Goal: Ask a question: Seek information or help from site administrators or community

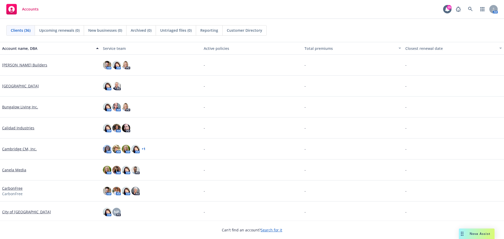
click at [477, 235] on span "Nova Assist" at bounding box center [479, 233] width 21 height 4
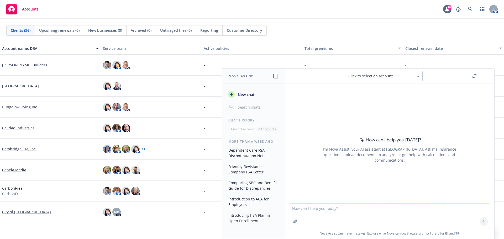
click at [316, 213] on textarea at bounding box center [389, 216] width 201 height 24
type textarea "FSA maximums for 2026"
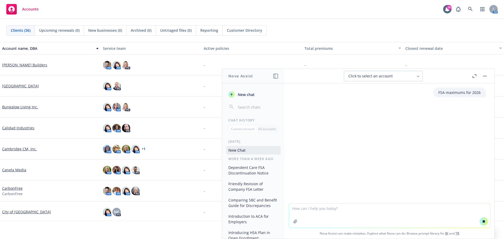
click at [479, 222] on button at bounding box center [483, 221] width 8 height 8
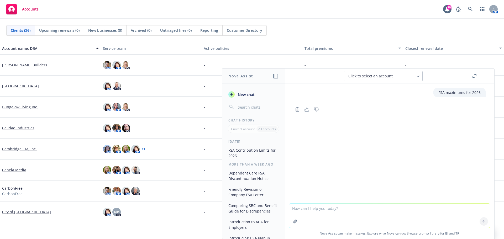
click at [108, 29] on span "New businesses (0)" at bounding box center [105, 31] width 34 height 6
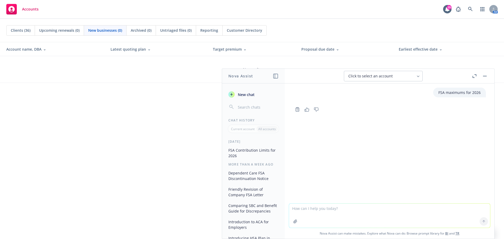
click at [315, 211] on textarea at bounding box center [389, 216] width 201 height 24
type textarea "FSA maximums for 2026"
click at [482, 219] on button at bounding box center [483, 221] width 8 height 8
